Goal: Complete application form

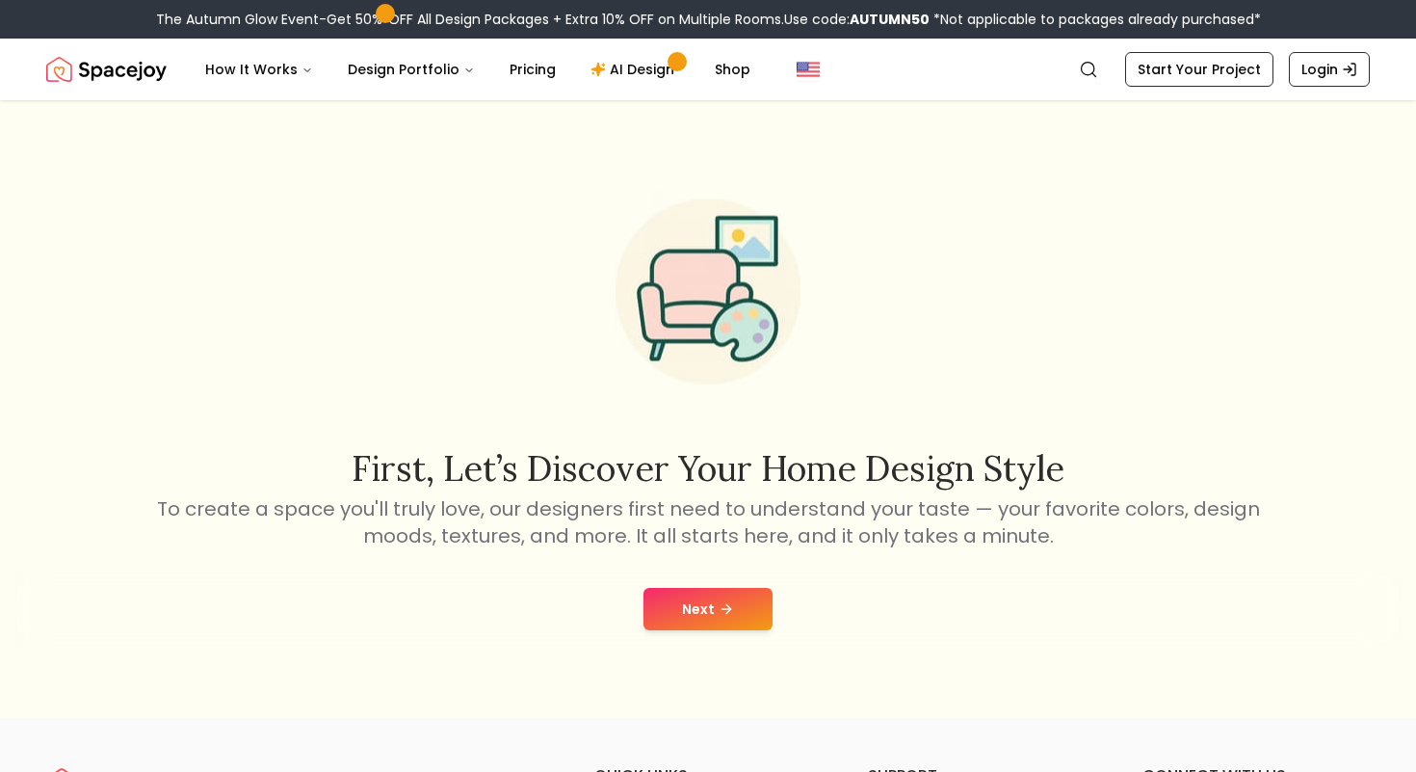
click at [706, 620] on button "Next" at bounding box center [708, 609] width 129 height 42
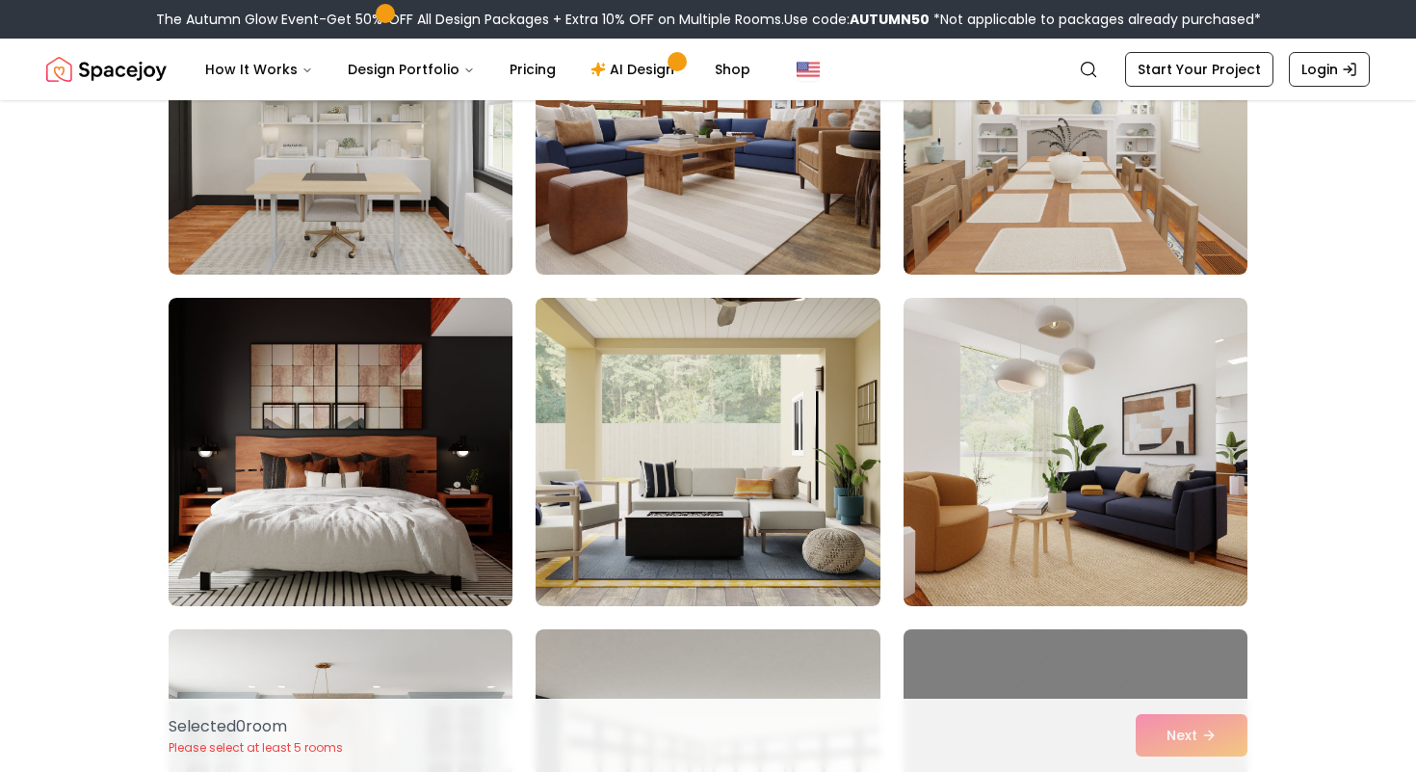
scroll to position [628, 0]
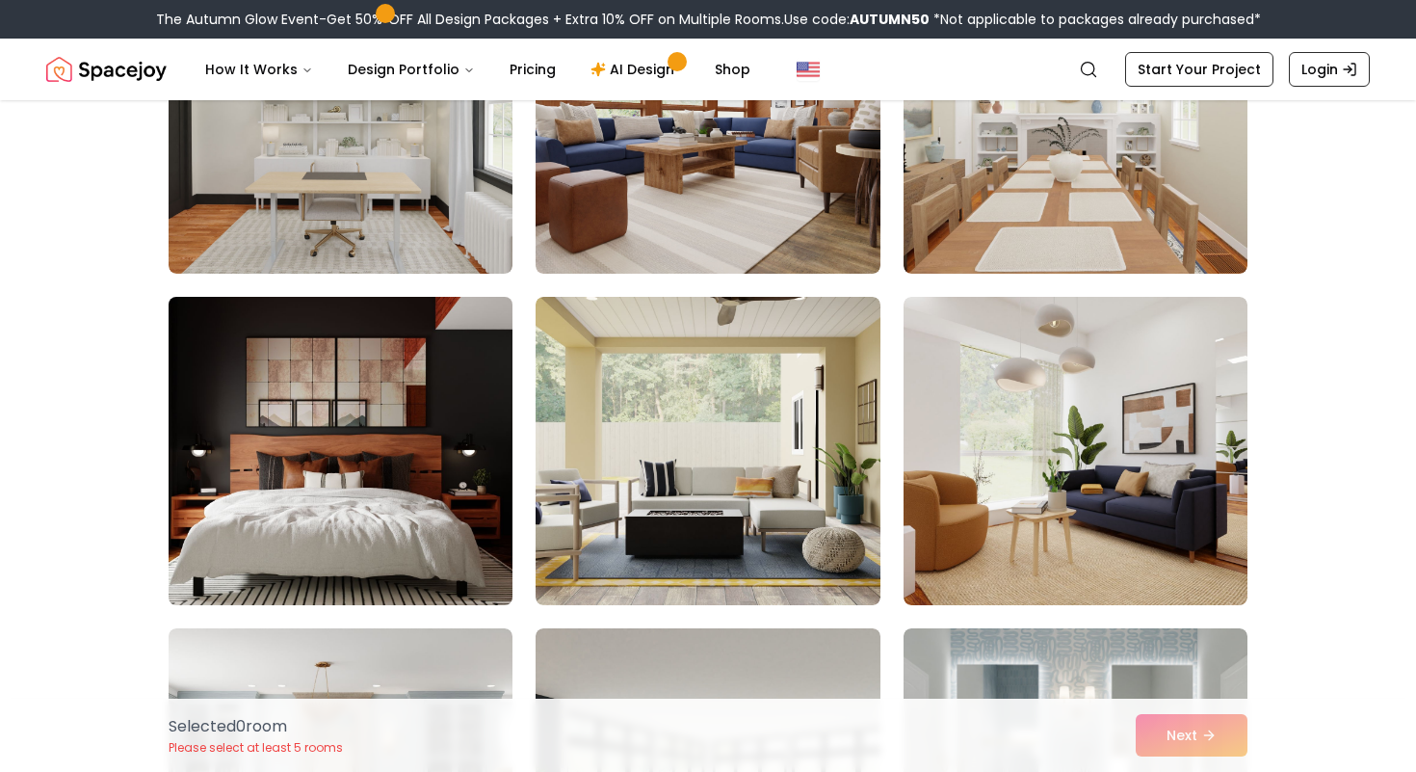
click at [448, 521] on img at bounding box center [340, 451] width 361 height 324
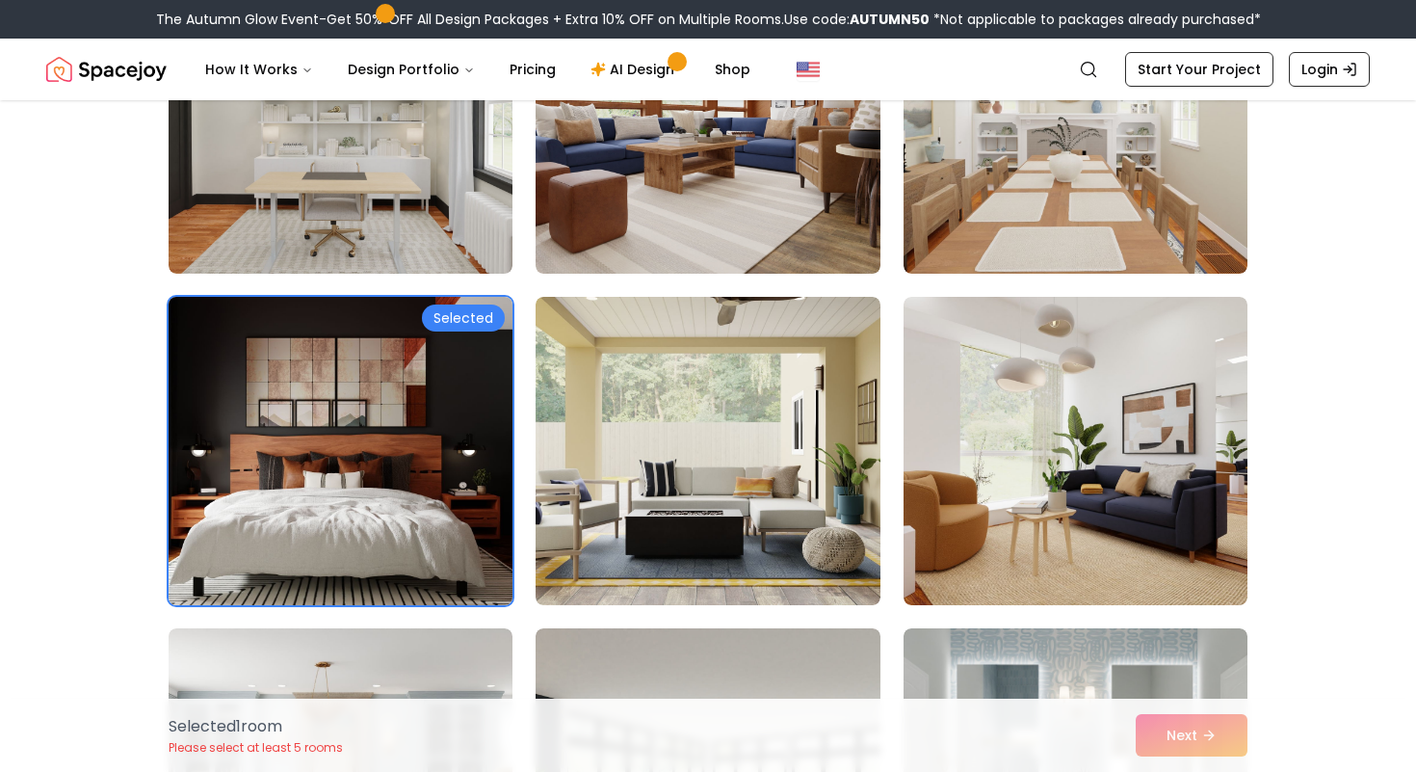
click at [458, 518] on img at bounding box center [340, 451] width 361 height 324
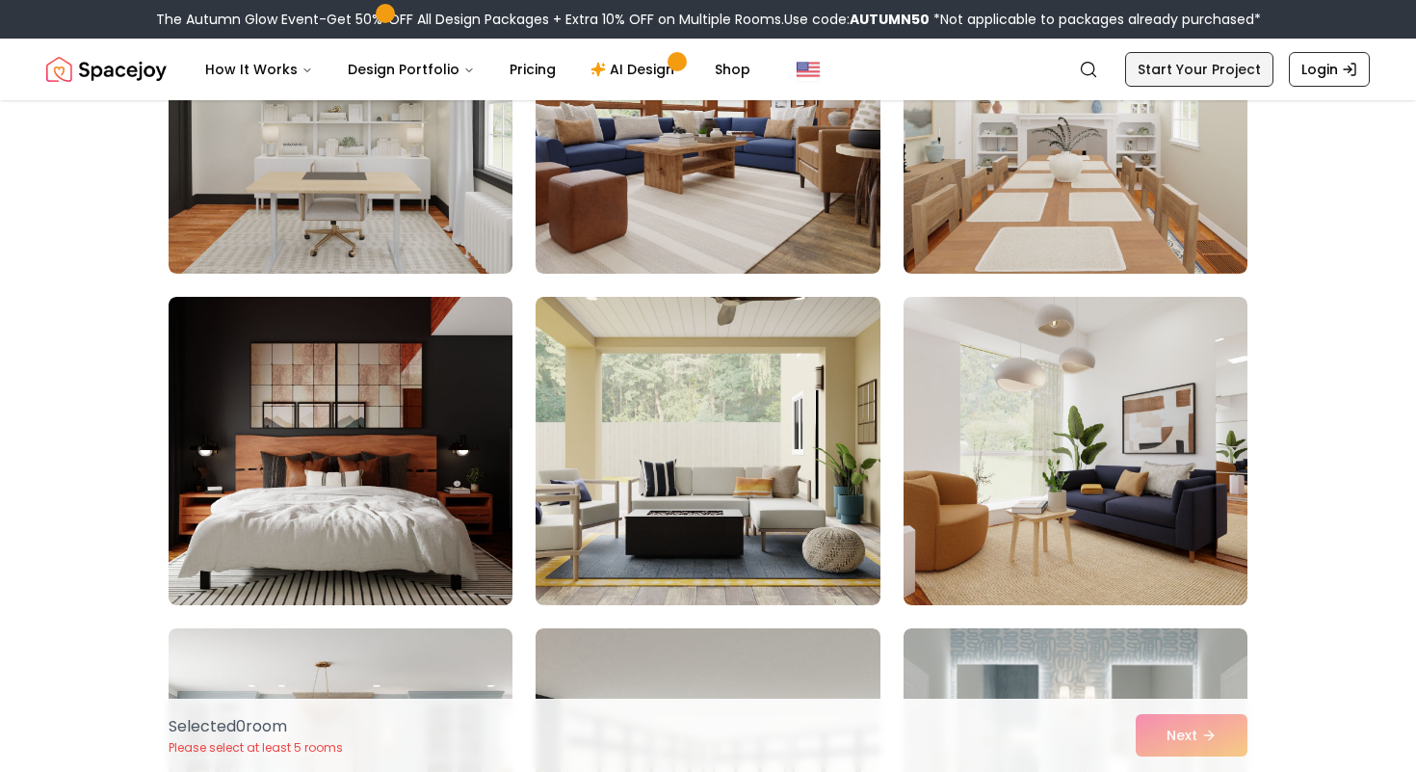
click at [1185, 72] on link "Start Your Project" at bounding box center [1199, 69] width 148 height 35
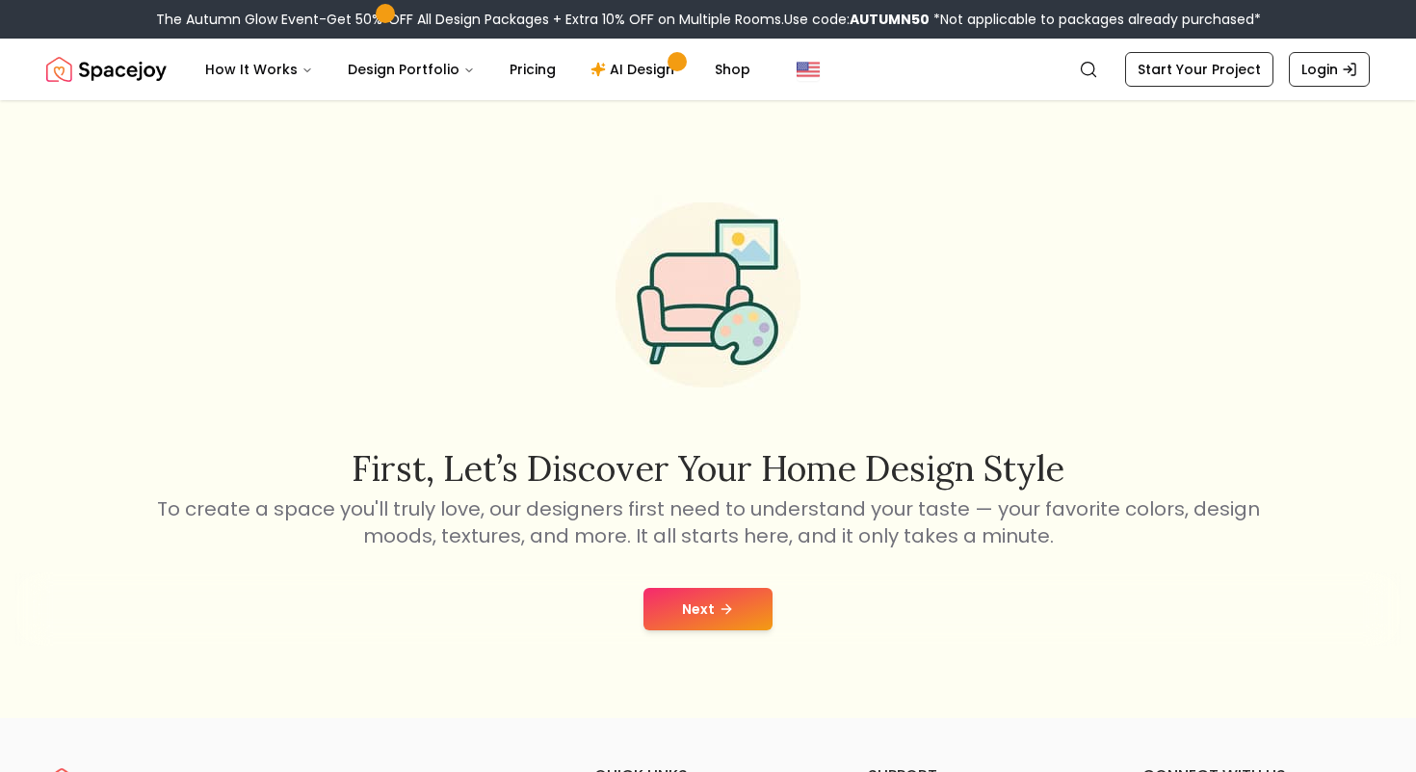
click at [713, 608] on button "Next" at bounding box center [708, 609] width 129 height 42
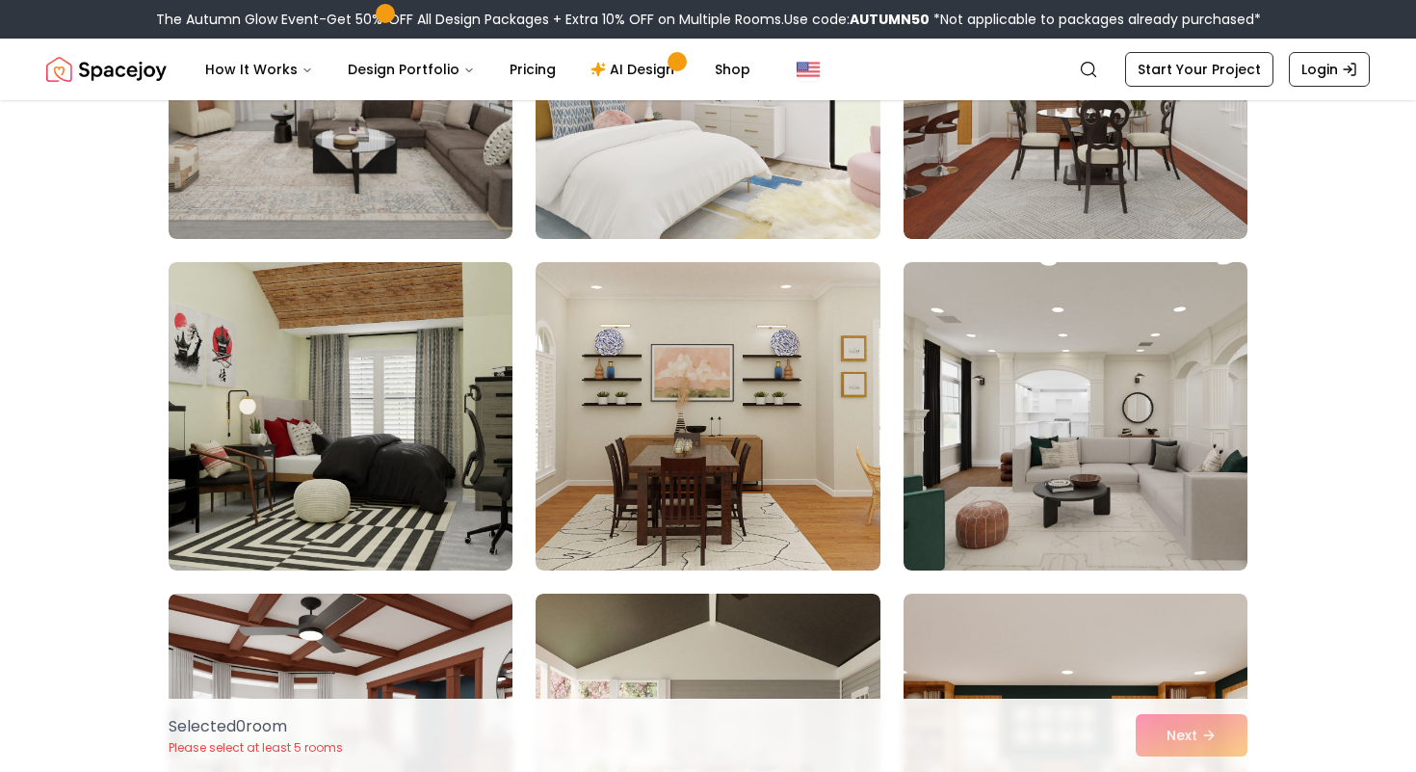
scroll to position [4972, 0]
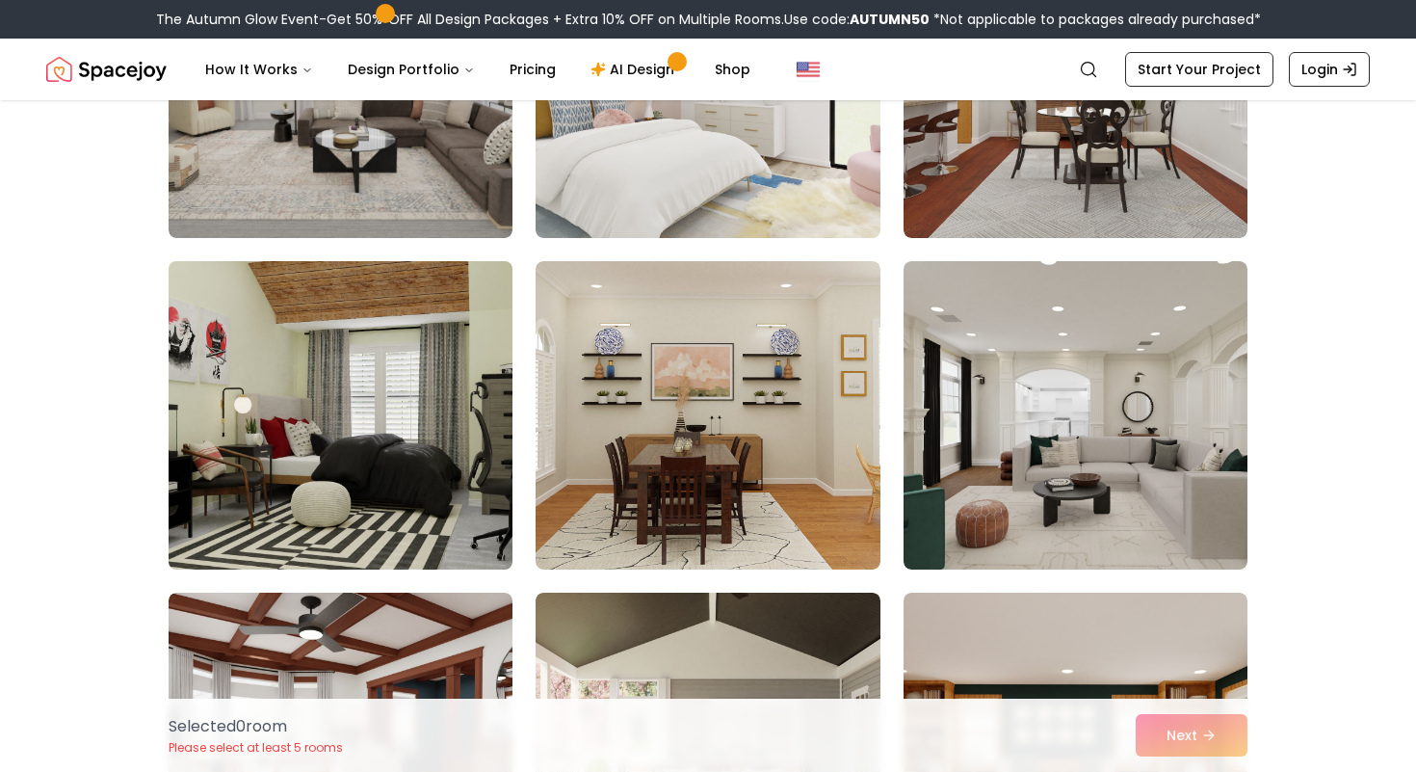
click at [443, 410] on img at bounding box center [340, 415] width 361 height 324
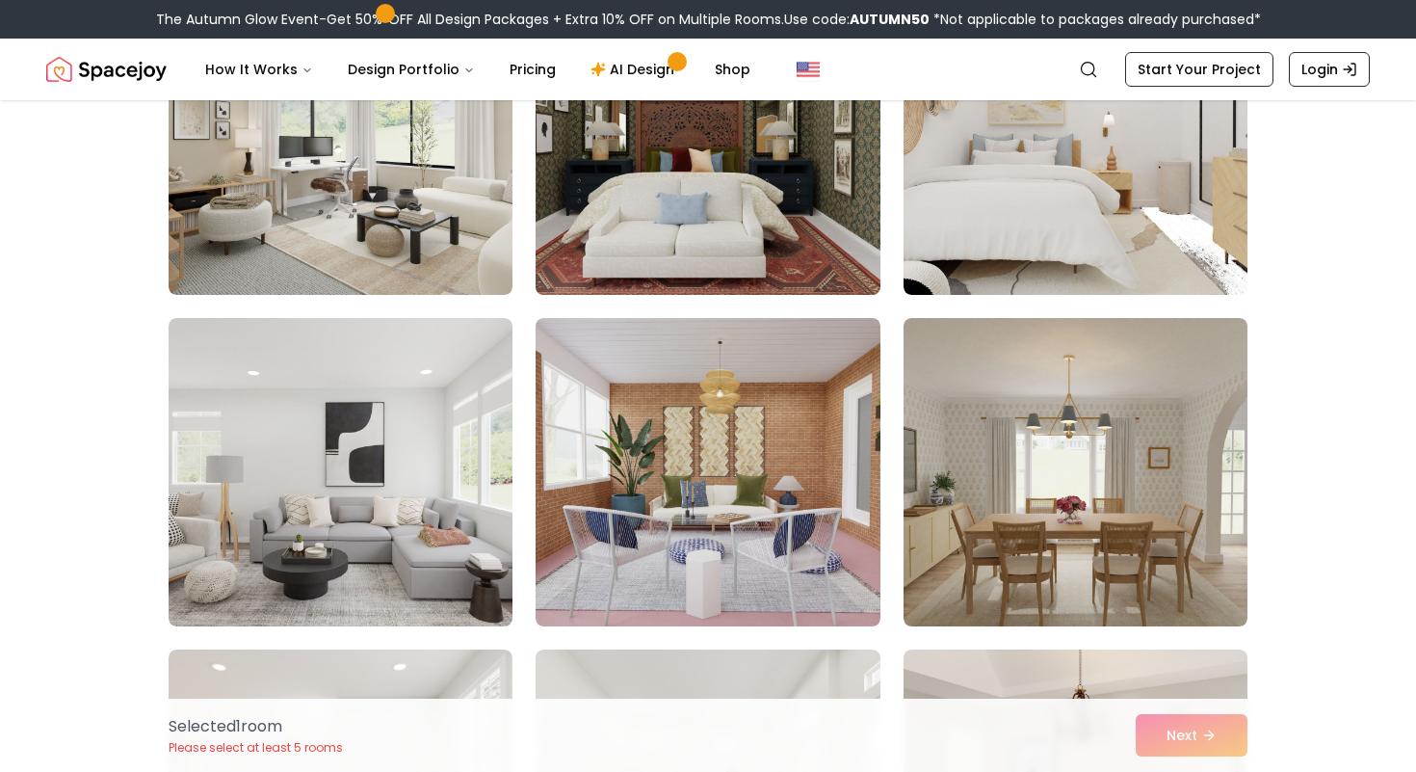
scroll to position [5916, 0]
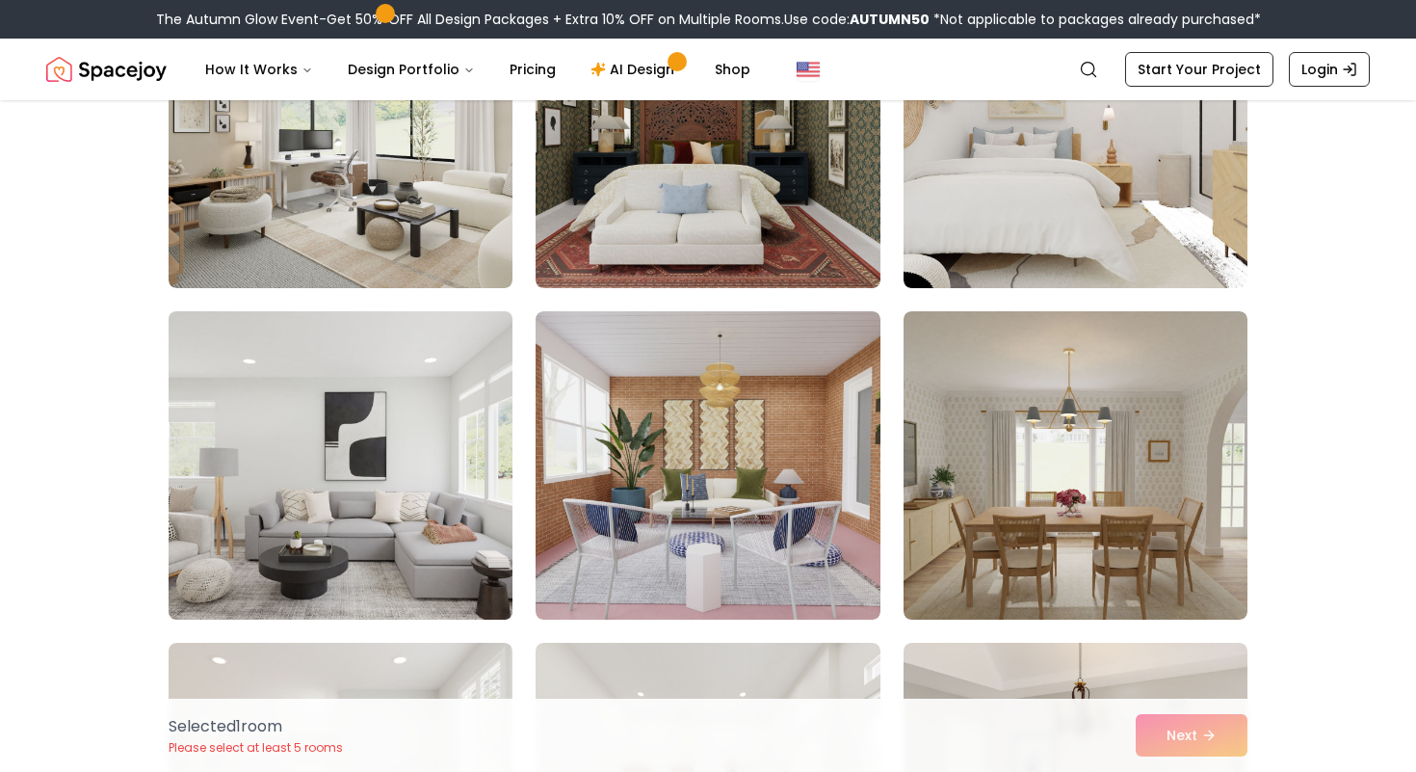
click at [302, 523] on img at bounding box center [340, 465] width 361 height 324
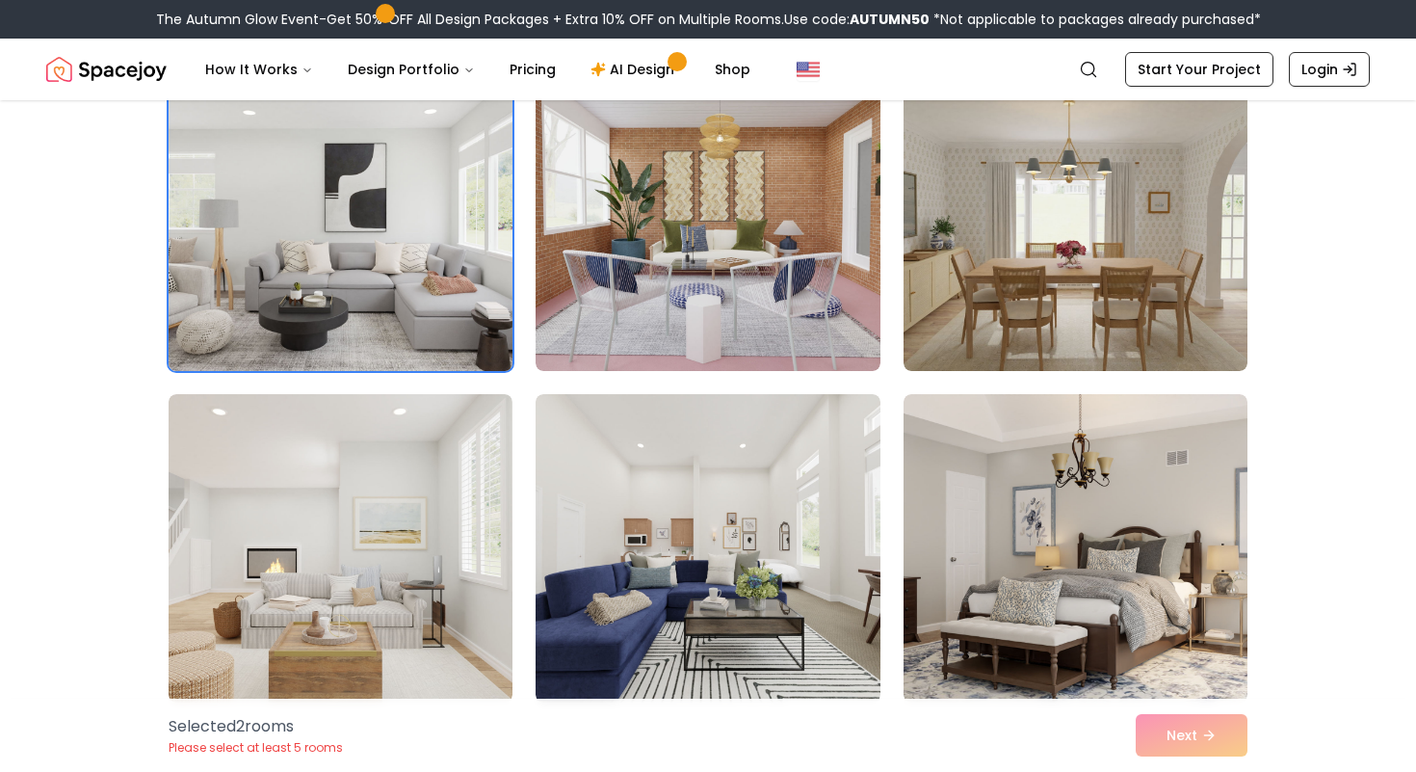
scroll to position [6237, 0]
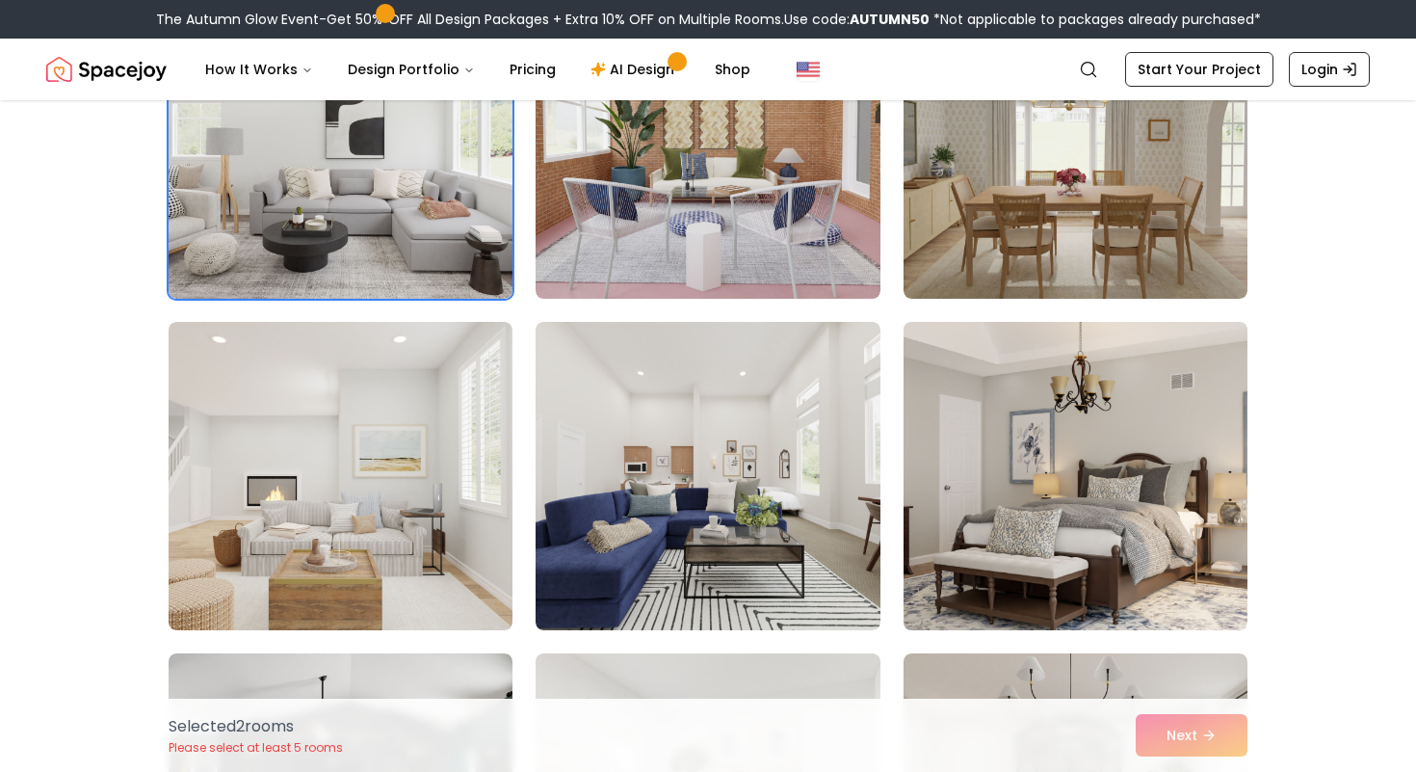
click at [1083, 481] on img at bounding box center [1075, 476] width 361 height 324
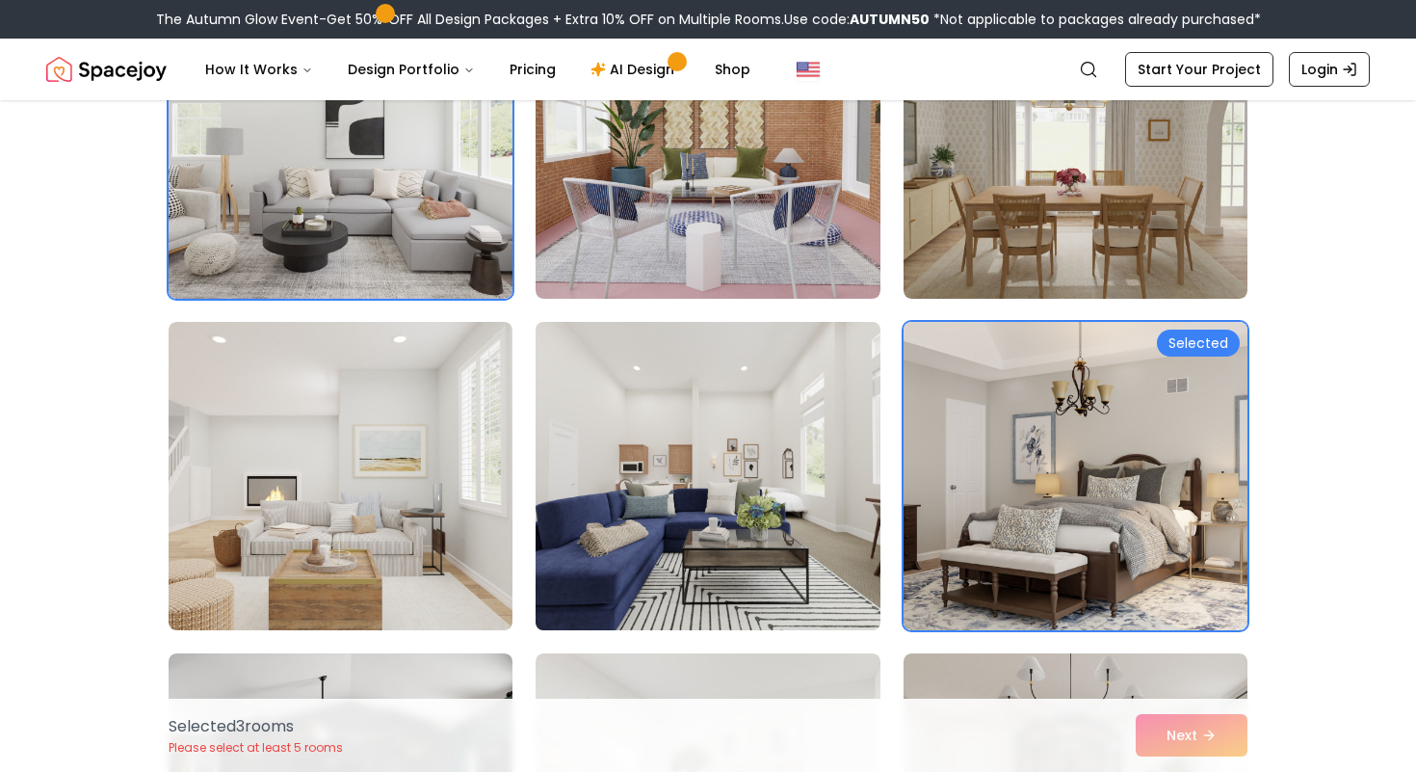
click at [773, 536] on img at bounding box center [707, 476] width 361 height 324
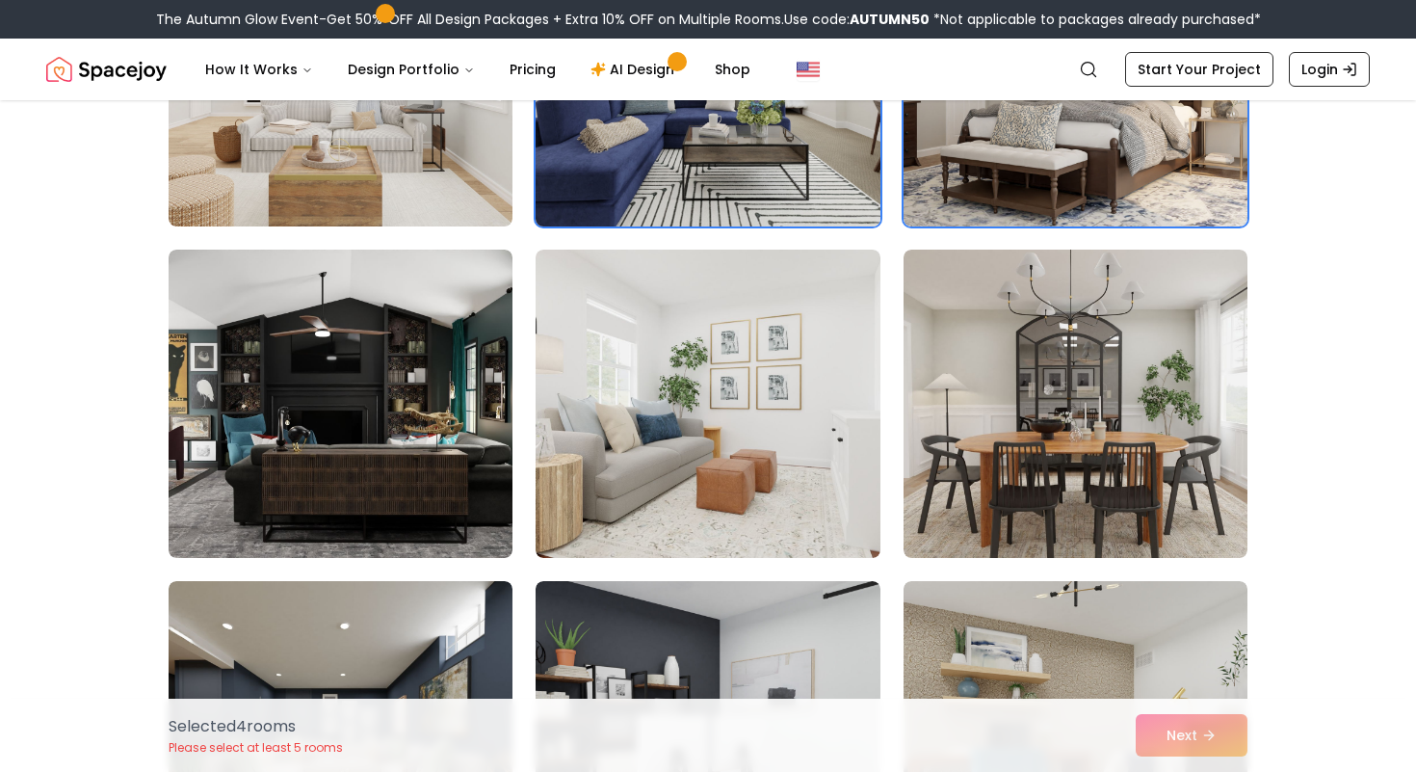
scroll to position [6641, 0]
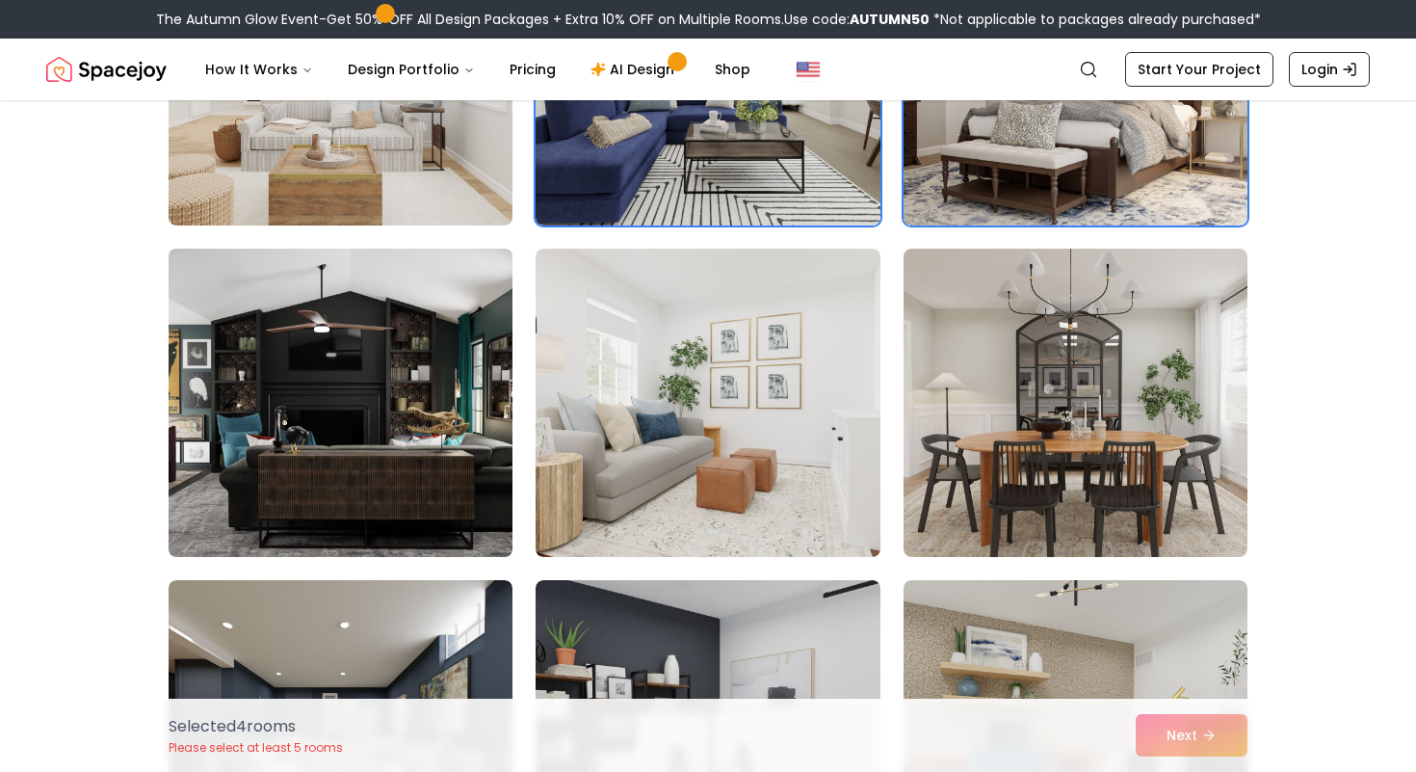
click at [328, 482] on img at bounding box center [340, 403] width 361 height 324
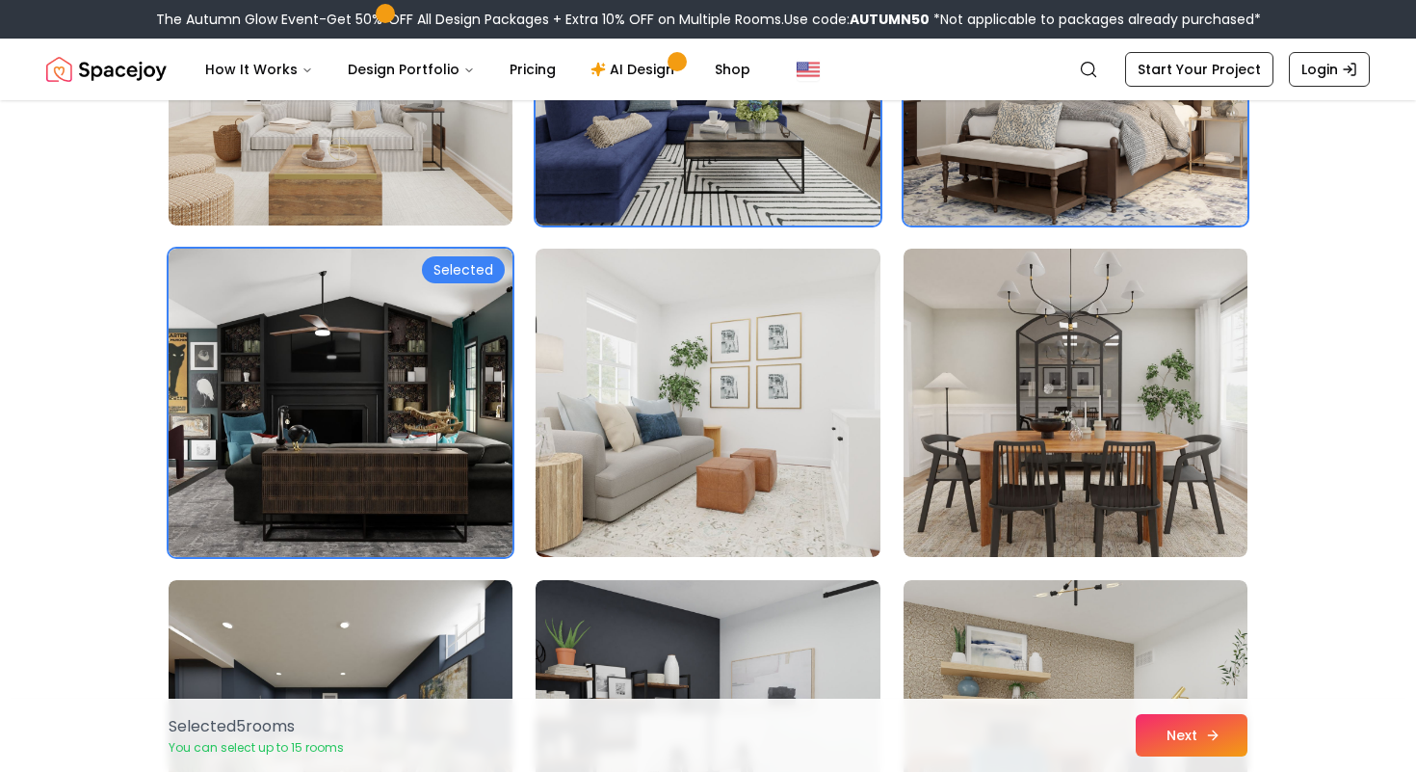
click at [1203, 751] on button "Next" at bounding box center [1192, 735] width 112 height 42
